Goal: Task Accomplishment & Management: Complete application form

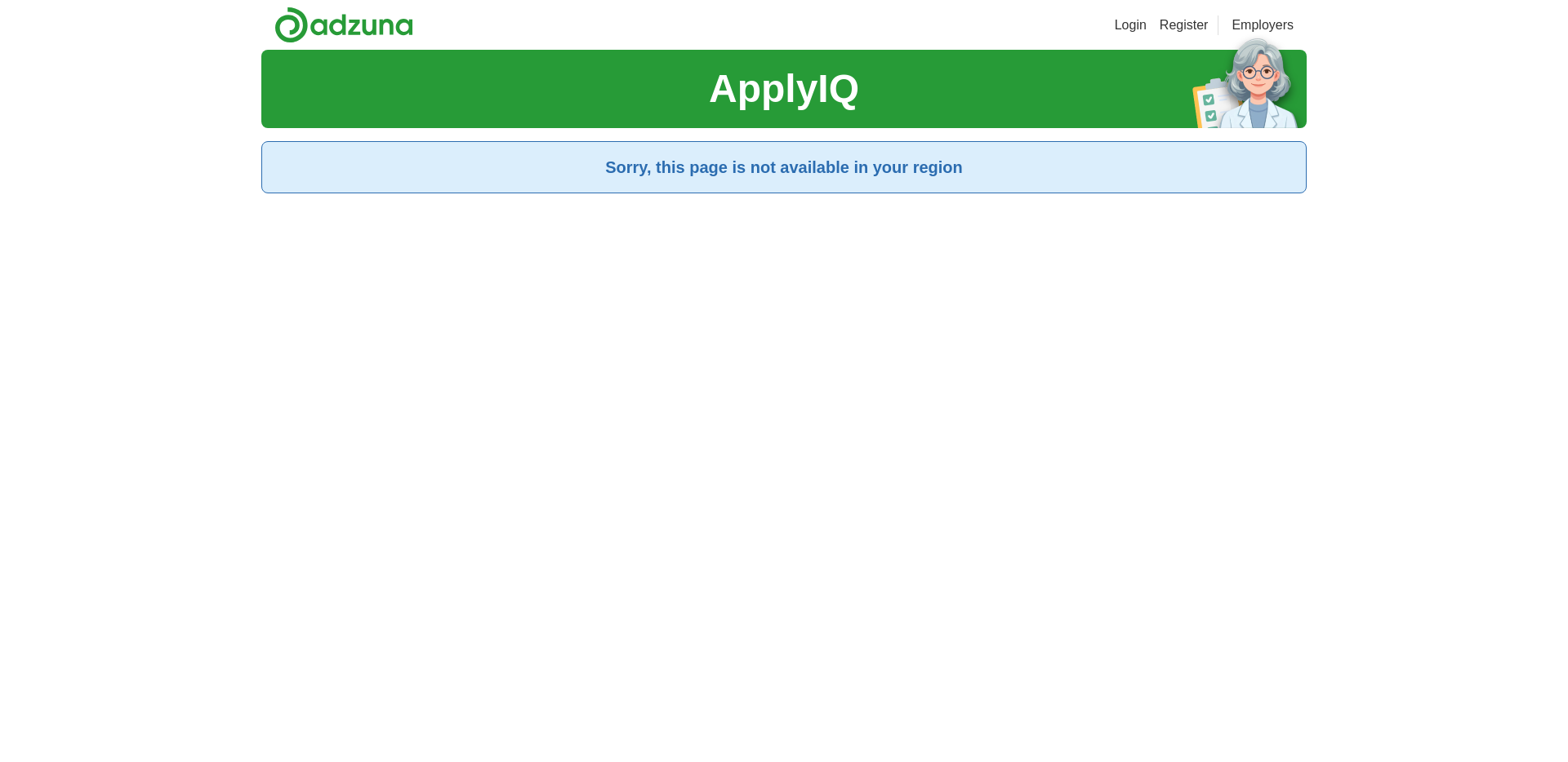
click at [696, 126] on section "ApplyIQ" at bounding box center [784, 89] width 1046 height 79
click at [726, 103] on h1 "ApplyIQ" at bounding box center [783, 89] width 150 height 59
click at [710, 159] on h2 "Sorry, this page is not available in your region" at bounding box center [783, 167] width 1017 height 25
click at [769, 93] on h1 "ApplyIQ" at bounding box center [783, 89] width 150 height 59
